Goal: Use online tool/utility

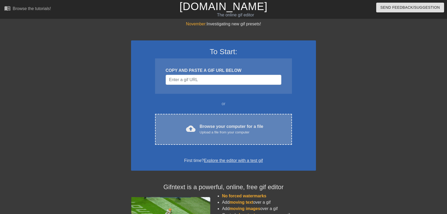
click at [191, 120] on div "cloud_upload Browse your computer for a file Upload a file from your computer C…" at bounding box center [223, 129] width 137 height 31
click at [223, 120] on div "cloud_upload Browse your computer for a file Upload a file from your computer C…" at bounding box center [223, 129] width 137 height 31
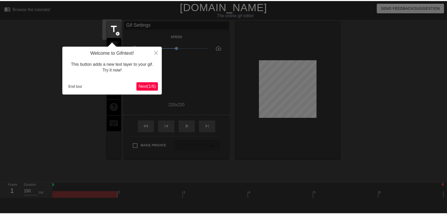
scroll to position [13, 0]
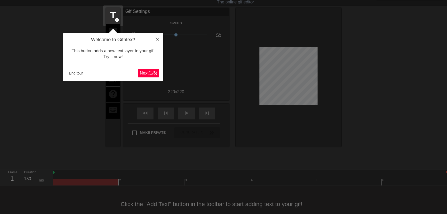
click at [150, 75] on span "Next ( 1 / 6 )" at bounding box center [148, 73] width 17 height 4
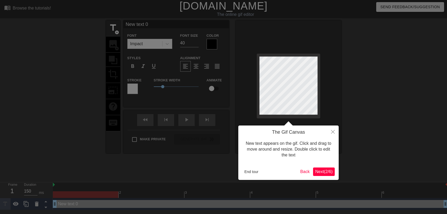
scroll to position [0, 0]
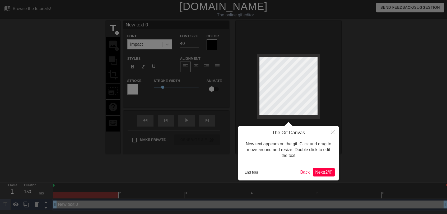
click at [323, 170] on span "Next ( 2 / 6 )" at bounding box center [323, 172] width 17 height 4
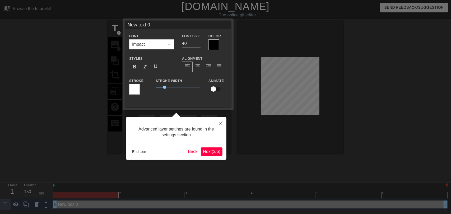
click at [216, 151] on span "Next ( 3 / 6 )" at bounding box center [211, 151] width 17 height 4
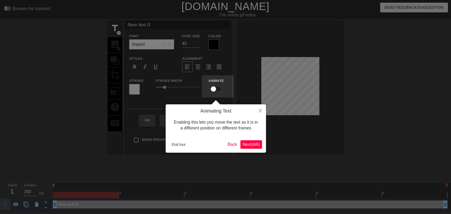
click at [255, 144] on span "Next ( 4 / 6 )" at bounding box center [250, 144] width 17 height 4
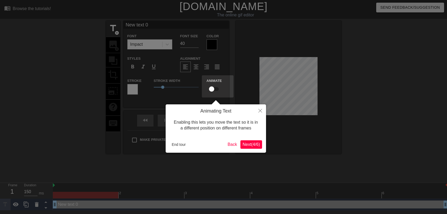
scroll to position [1, 0]
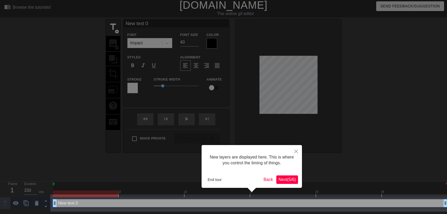
click at [281, 180] on span "Next ( 5 / 6 )" at bounding box center [286, 179] width 17 height 4
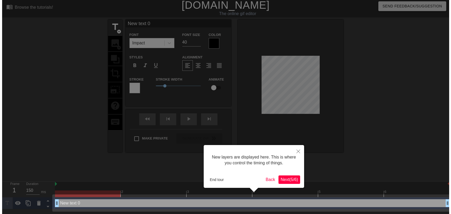
scroll to position [0, 0]
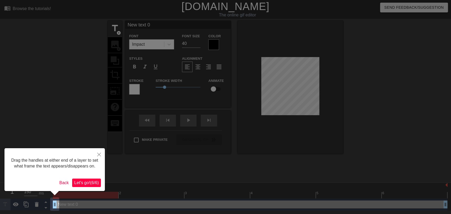
click at [94, 179] on button "Let's go! ( 6 / 6 )" at bounding box center [86, 182] width 29 height 8
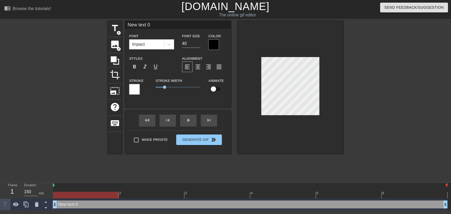
scroll to position [1, 1]
type input "New tex 0"
type textarea "New tex 0"
type input "New te 0"
type textarea "New te 0"
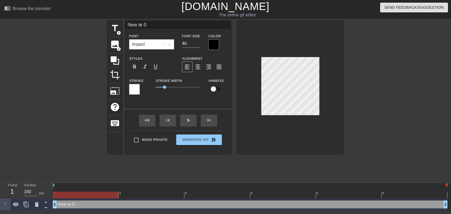
type input "New t 0"
type textarea "New t 0"
type input "New 0"
type textarea "New 0"
type input "New 0"
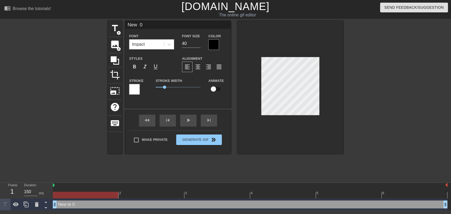
type textarea "New 0"
type input "Ne 0"
type textarea "Ne 0"
type input "N 0"
type textarea "N 0"
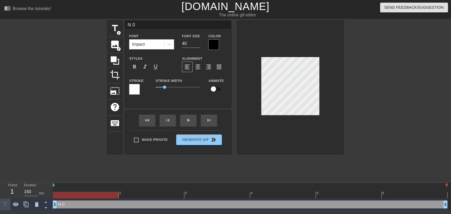
type input "0"
type textarea "0"
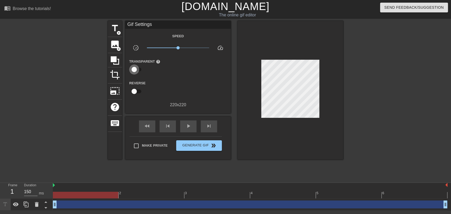
click at [133, 71] on input "checkbox" at bounding box center [134, 69] width 30 height 10
checkbox input "true"
click at [179, 70] on div at bounding box center [178, 69] width 11 height 11
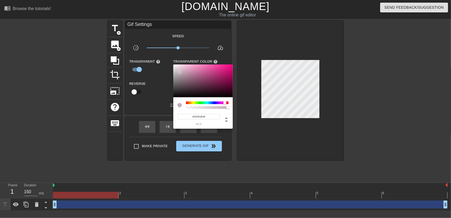
type input "#FFFFFF"
drag, startPoint x: 181, startPoint y: 73, endPoint x: 149, endPoint y: 44, distance: 43.1
click at [149, 44] on div "#FFFFFF hex" at bounding box center [225, 109] width 451 height 218
click at [259, 137] on div at bounding box center [225, 109] width 451 height 218
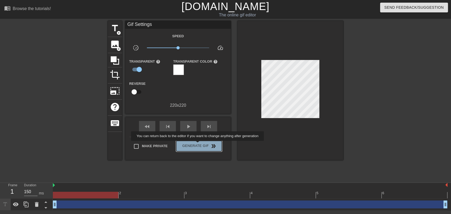
click at [198, 144] on span "Generate Gif double_arrow" at bounding box center [198, 146] width 41 height 6
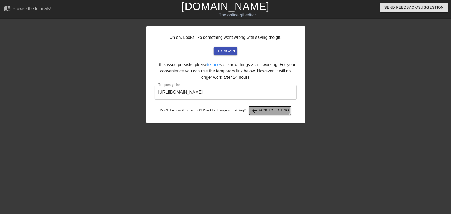
click at [266, 109] on span "arrow_back Back to Editing" at bounding box center [270, 110] width 38 height 6
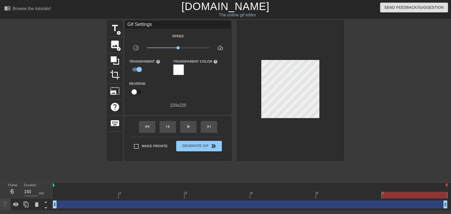
drag, startPoint x: 140, startPoint y: 68, endPoint x: 164, endPoint y: 76, distance: 25.6
click at [164, 76] on div "Speed slow_motion_video x1.00 speed Transparent help Transparent Color help Rev…" at bounding box center [178, 71] width 98 height 76
drag, startPoint x: 177, startPoint y: 46, endPoint x: 249, endPoint y: 63, distance: 73.7
click at [249, 63] on div "title add_circle image add_circle crop photo_size_select_large help keyboard Gi…" at bounding box center [225, 90] width 235 height 139
click at [184, 124] on div "play_arrow" at bounding box center [188, 127] width 16 height 12
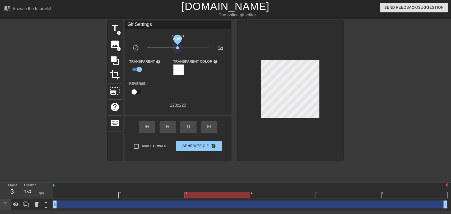
click at [177, 48] on span "x0.955" at bounding box center [178, 48] width 63 height 6
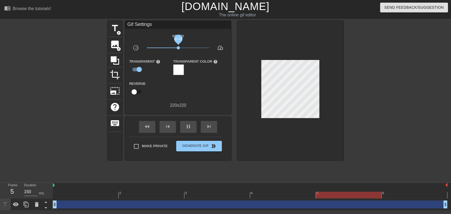
click at [178, 48] on span "x1.01" at bounding box center [178, 47] width 3 height 3
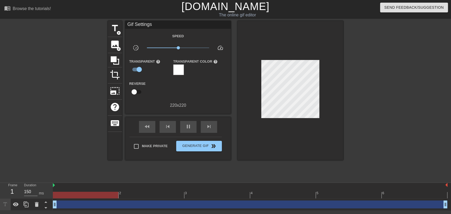
click at [161, 77] on div "Speed slow_motion_video x1.01 speed Transparent help Transparent Color help Rev…" at bounding box center [178, 71] width 98 height 76
click at [139, 68] on input "checkbox" at bounding box center [139, 69] width 30 height 10
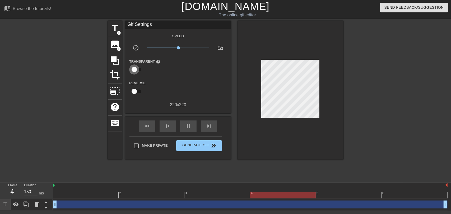
click at [134, 69] on input "checkbox" at bounding box center [134, 69] width 30 height 10
checkbox input "true"
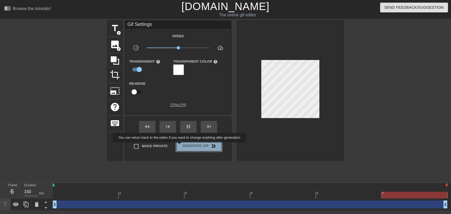
click at [180, 146] on span "Generate Gif double_arrow" at bounding box center [198, 146] width 41 height 6
